Goal: Task Accomplishment & Management: Complete application form

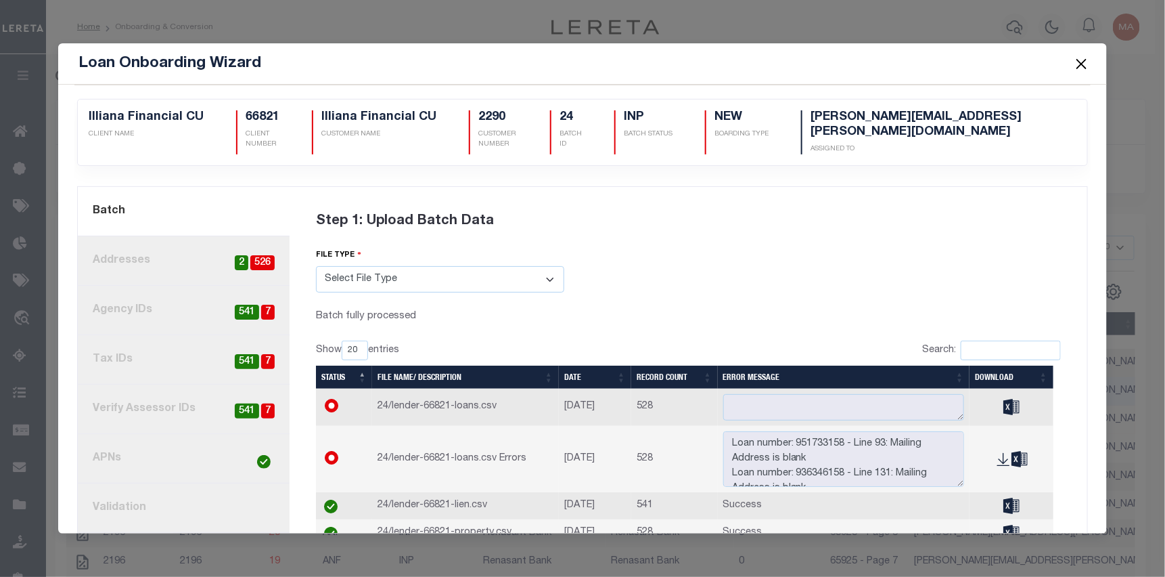
scroll to position [58, 0]
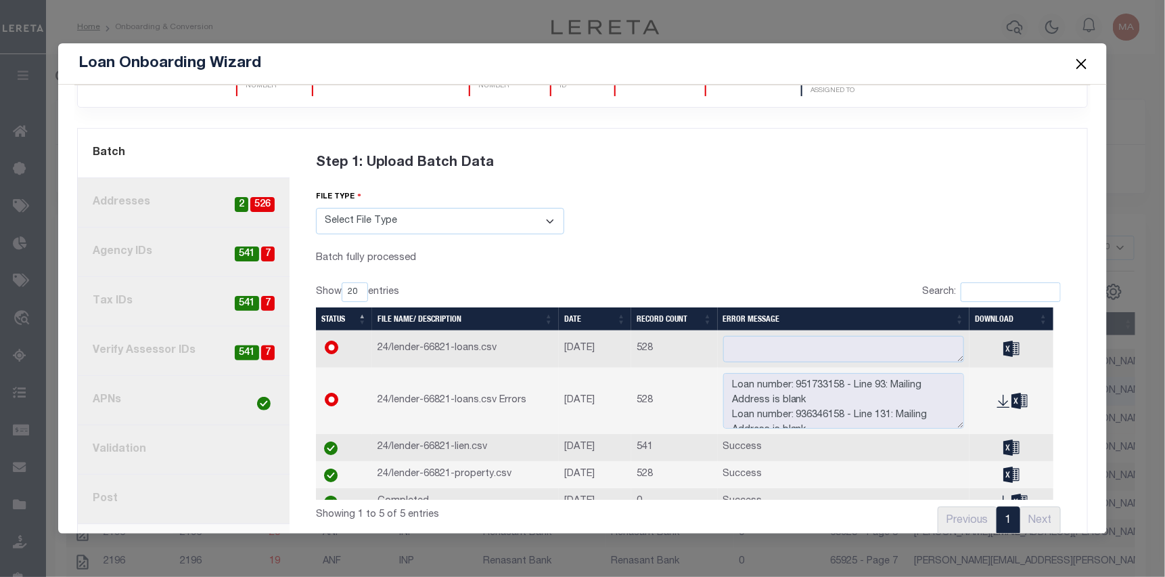
click at [1081, 68] on button "Close" at bounding box center [1082, 64] width 18 height 18
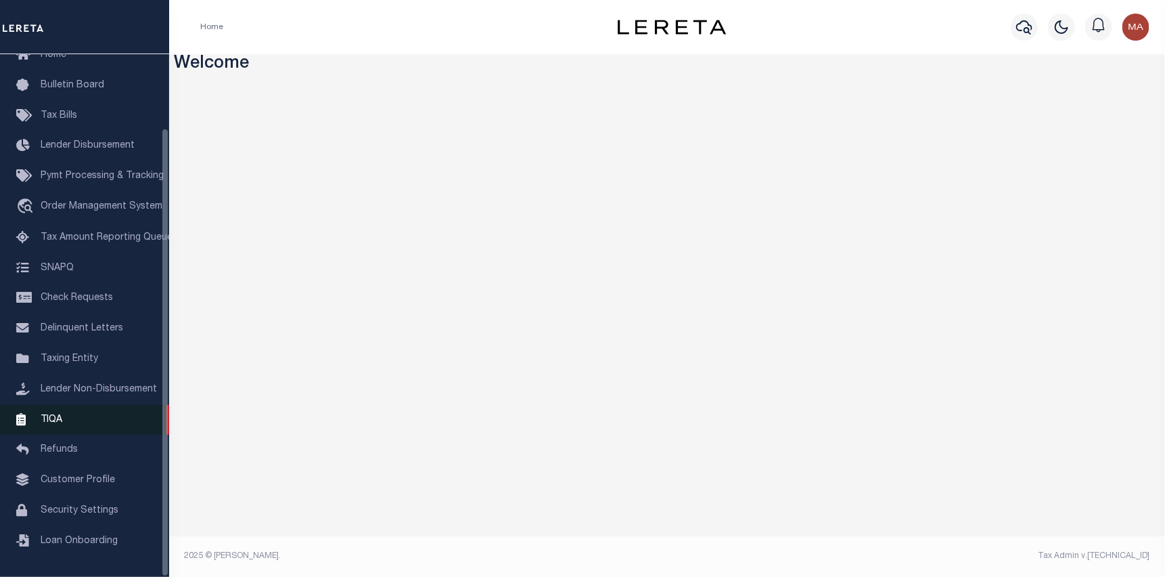
scroll to position [86, 0]
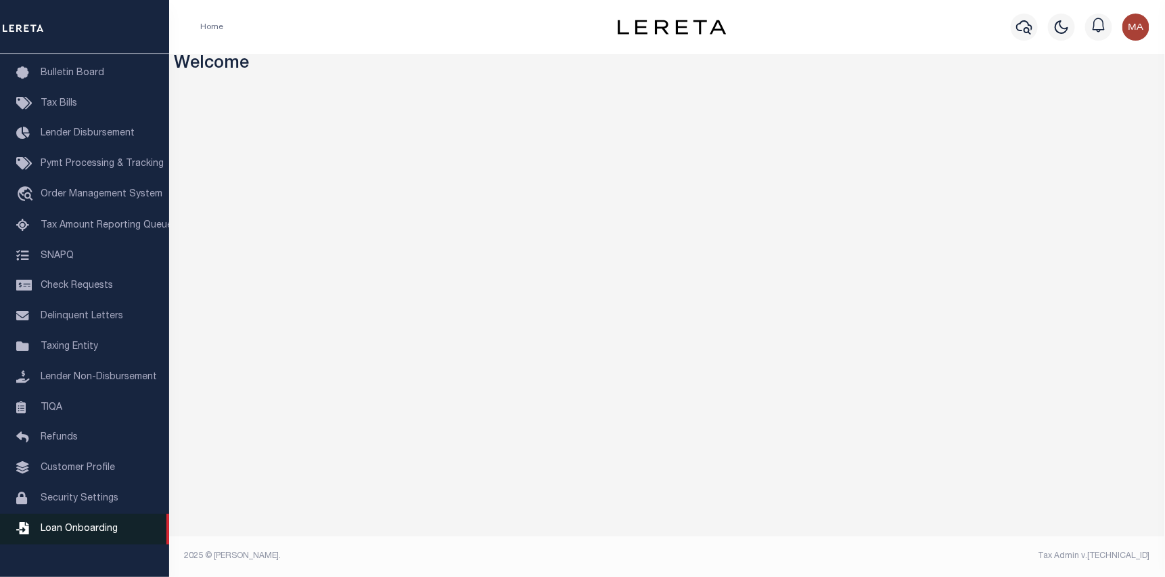
click at [74, 534] on link "Loan Onboarding" at bounding box center [84, 529] width 169 height 30
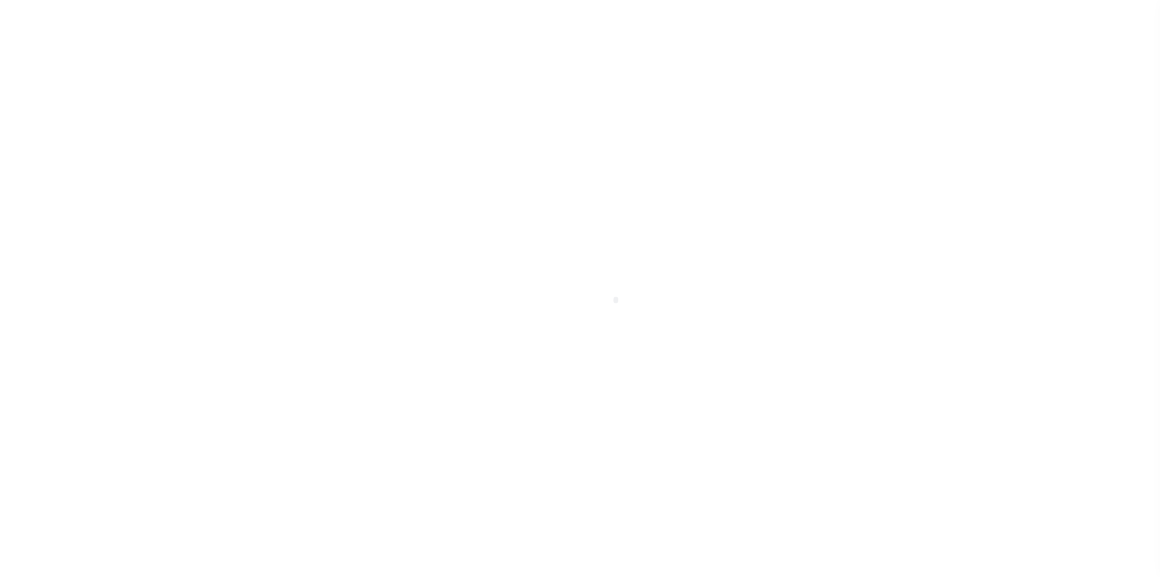
scroll to position [86, 0]
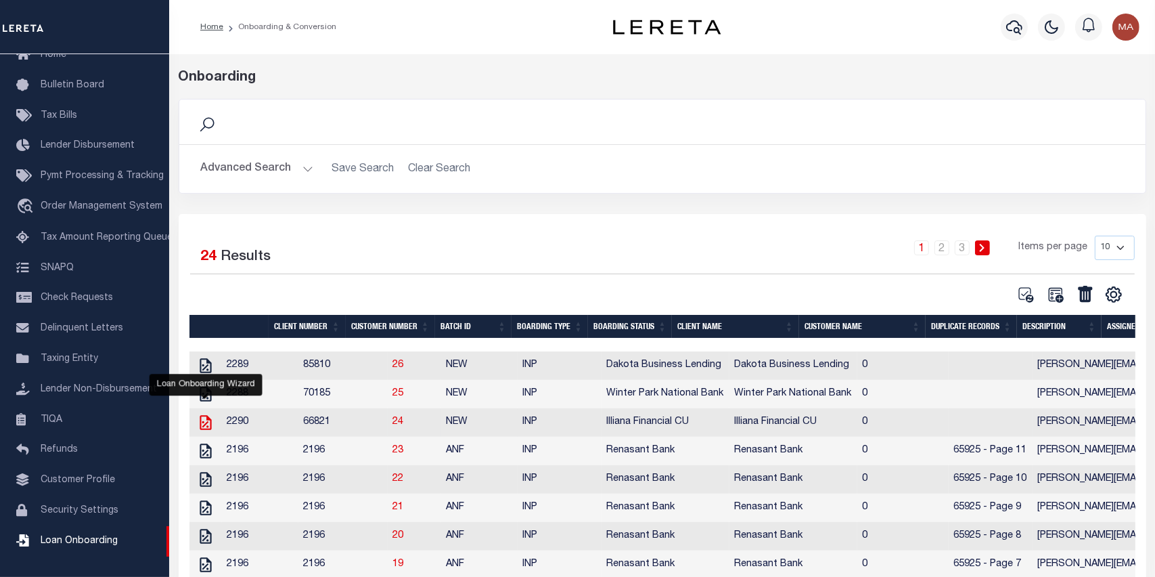
click at [206, 426] on icon "" at bounding box center [206, 422] width 12 height 15
